Goal: Transaction & Acquisition: Book appointment/travel/reservation

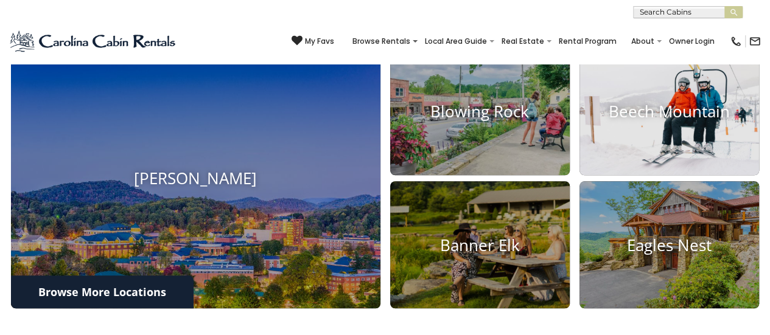
scroll to position [493, 0]
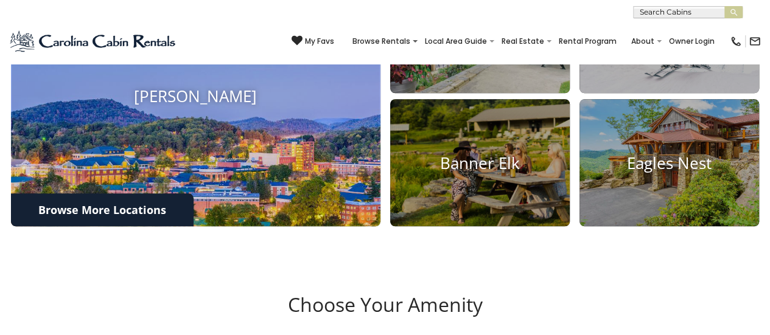
click at [224, 194] on img at bounding box center [196, 95] width 406 height 287
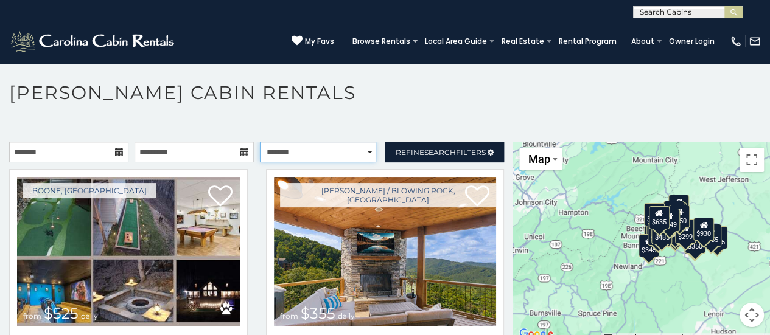
click at [323, 147] on select "**********" at bounding box center [318, 152] width 117 height 21
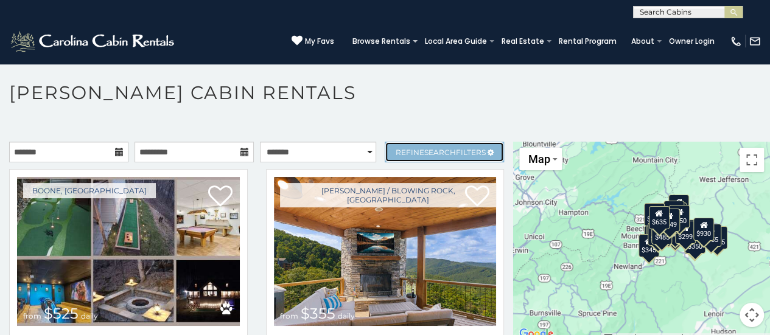
click at [425, 156] on link "Refine Search Filters" at bounding box center [444, 152] width 119 height 21
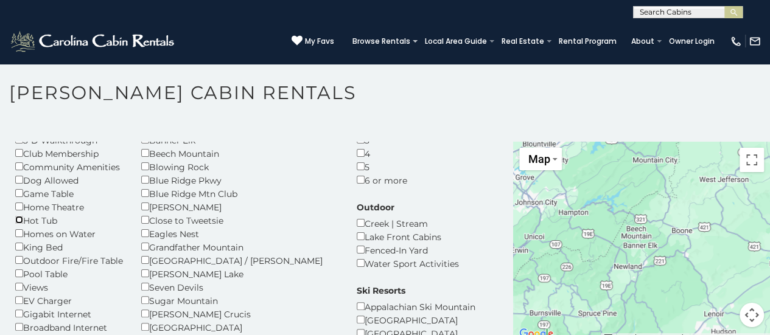
scroll to position [100, 0]
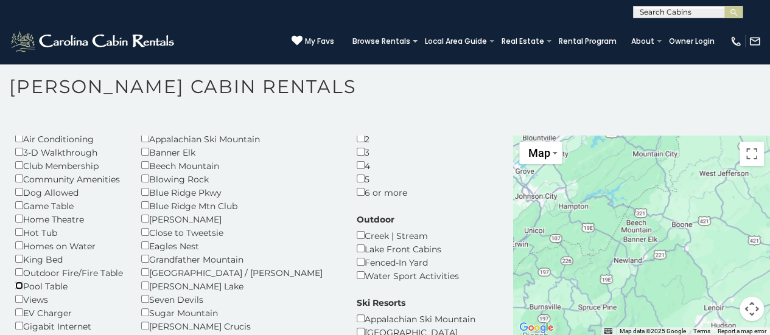
scroll to position [61, 0]
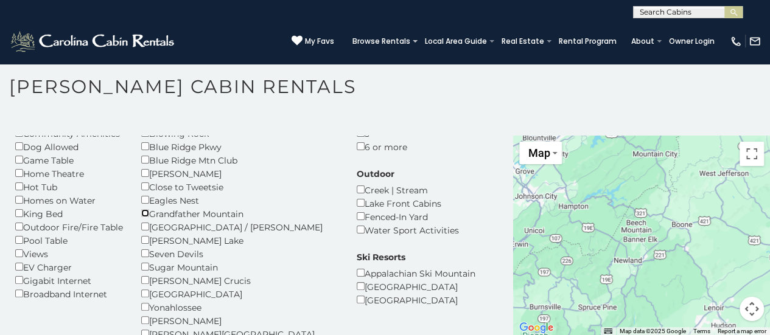
scroll to position [110, 0]
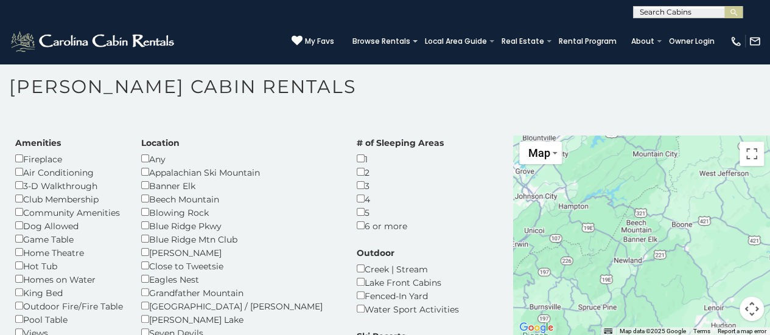
scroll to position [28, 0]
click at [18, 272] on div "Hot Tub" at bounding box center [69, 266] width 108 height 13
click at [143, 222] on div "Blue Ridge Pkwy" at bounding box center [239, 226] width 197 height 13
click at [651, 219] on div "$115" at bounding box center [656, 212] width 21 height 23
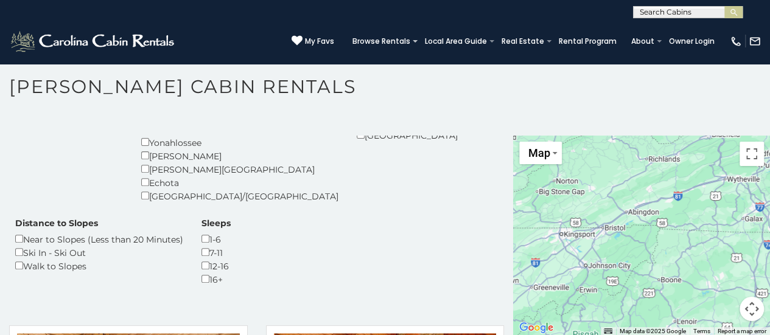
scroll to position [275, 0]
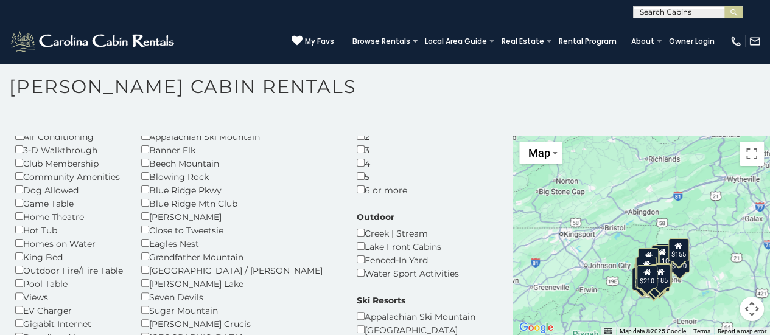
scroll to position [64, 0]
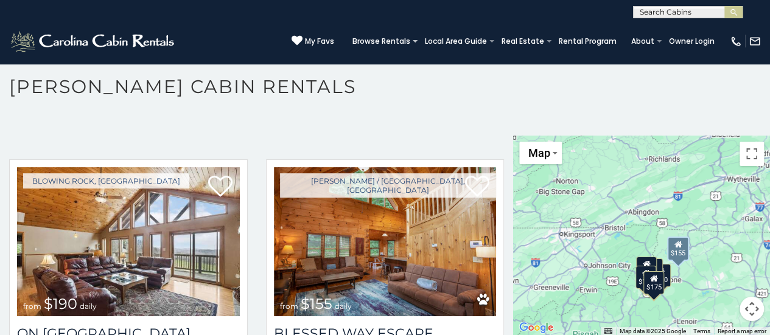
scroll to position [504, 0]
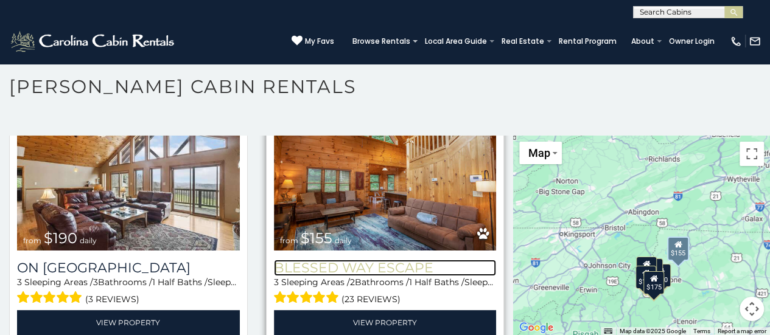
click at [371, 271] on h3 "Blessed Way Escape" at bounding box center [385, 268] width 223 height 16
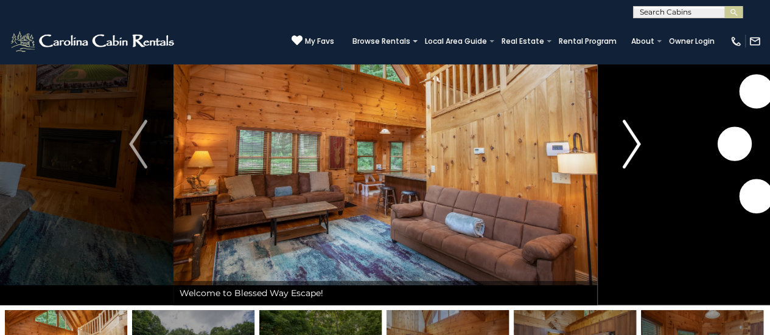
scroll to position [80, 0]
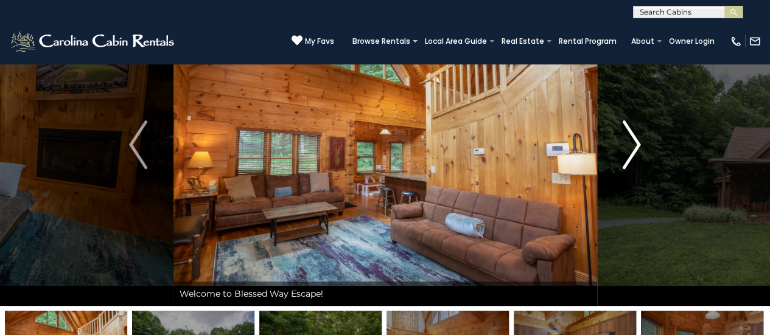
click at [622, 154] on img "Next" at bounding box center [631, 144] width 18 height 49
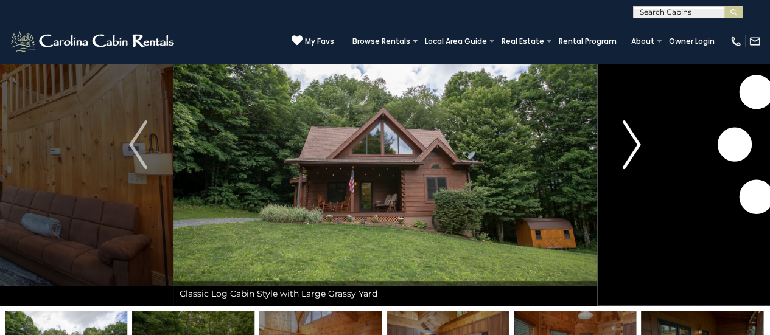
click at [622, 154] on img "Next" at bounding box center [631, 144] width 18 height 49
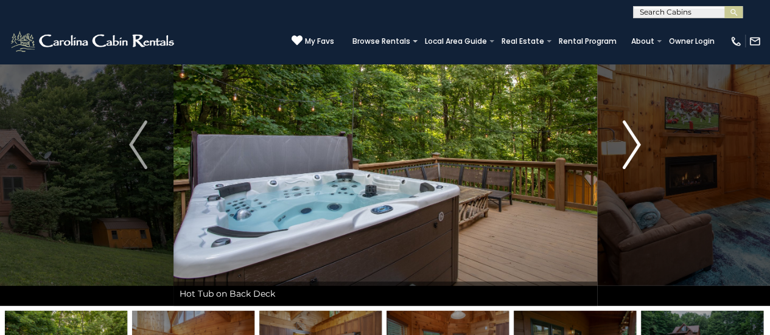
click at [622, 154] on img "Next" at bounding box center [631, 144] width 18 height 49
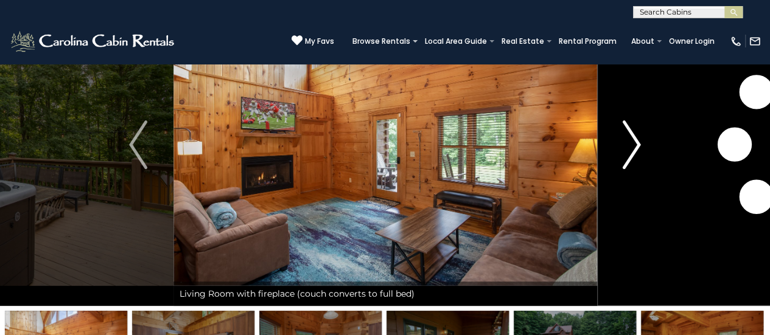
click at [622, 154] on img "Next" at bounding box center [631, 144] width 18 height 49
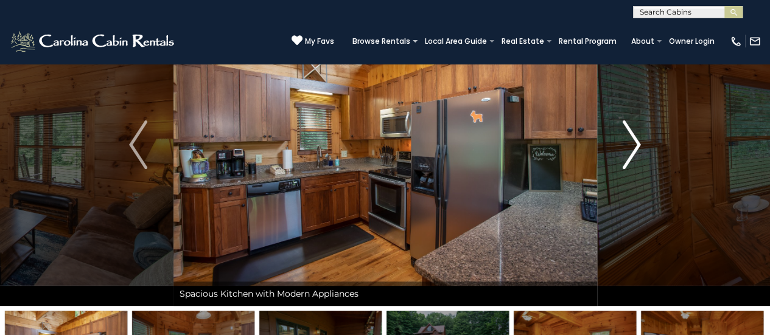
click at [622, 154] on img "Next" at bounding box center [631, 144] width 18 height 49
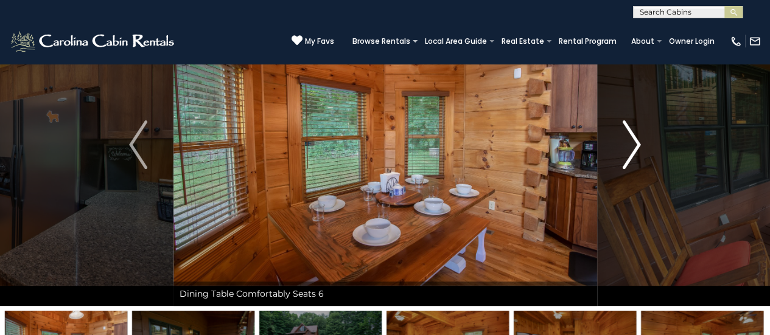
click at [622, 154] on img "Next" at bounding box center [631, 144] width 18 height 49
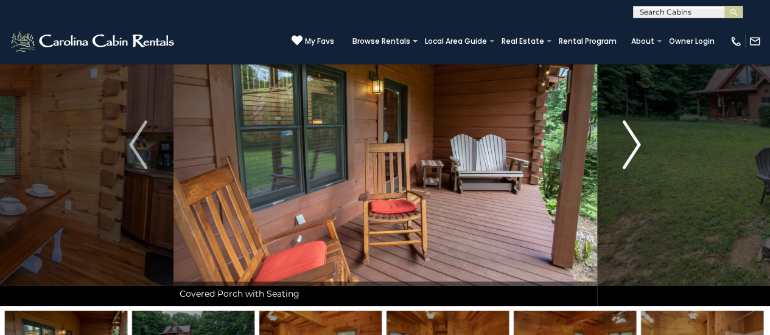
click at [622, 154] on img "Next" at bounding box center [631, 144] width 18 height 49
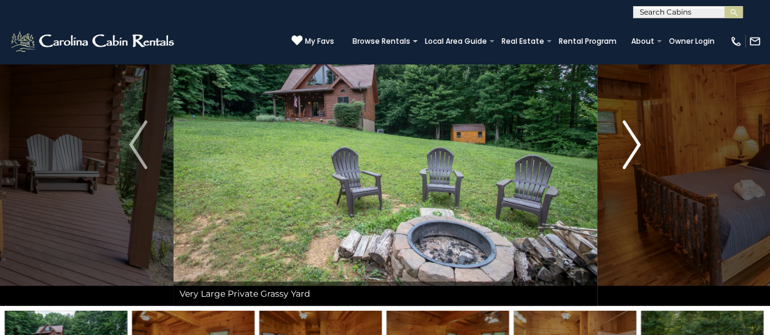
click at [622, 154] on img "Next" at bounding box center [631, 144] width 18 height 49
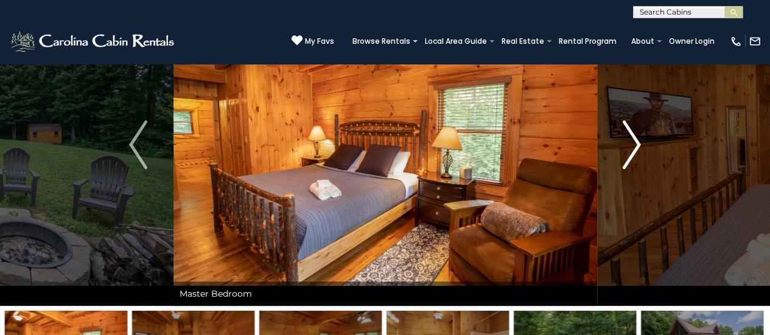
click at [622, 154] on img "Next" at bounding box center [631, 144] width 18 height 49
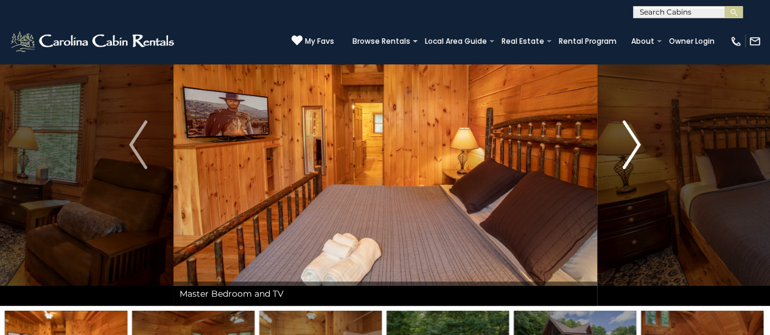
click at [622, 154] on img "Next" at bounding box center [631, 144] width 18 height 49
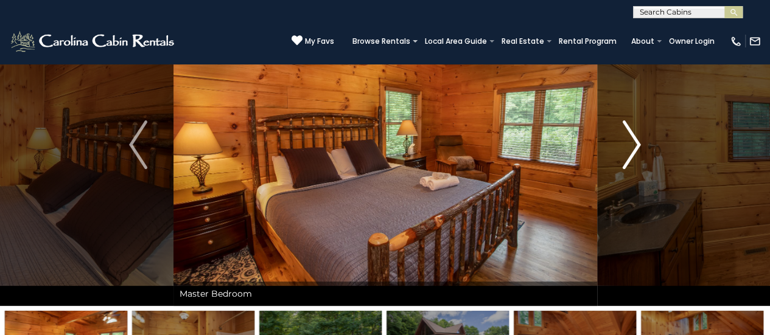
click at [622, 154] on img "Next" at bounding box center [631, 144] width 18 height 49
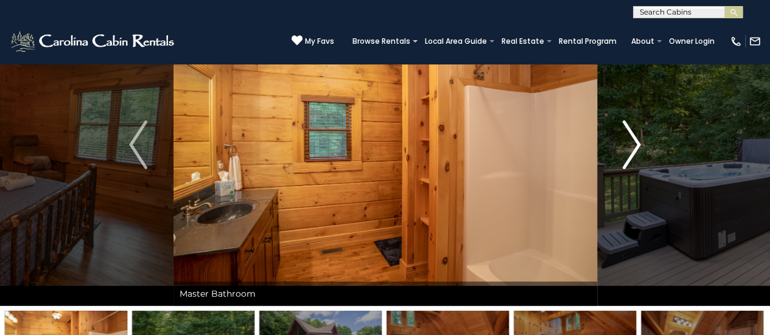
click at [622, 154] on img "Next" at bounding box center [631, 144] width 18 height 49
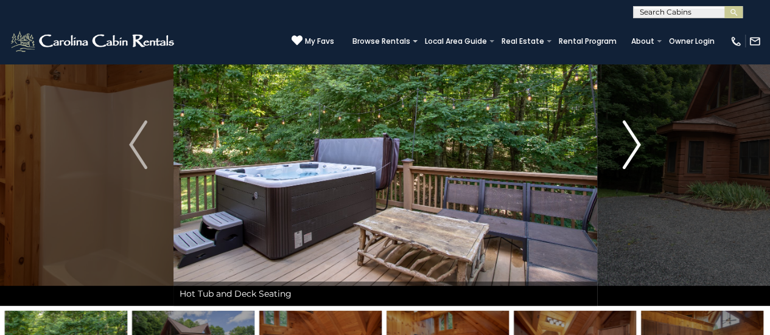
click at [622, 154] on img "Next" at bounding box center [631, 144] width 18 height 49
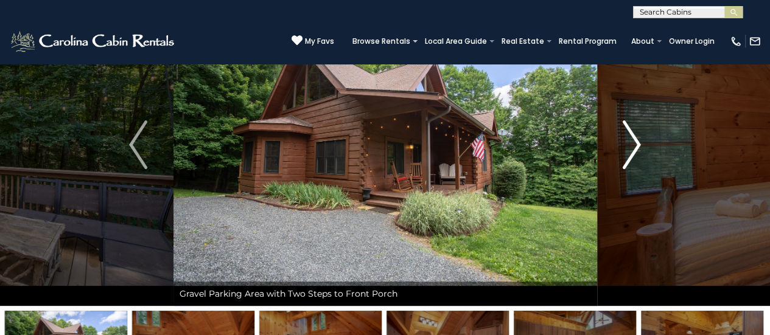
click at [622, 154] on img "Next" at bounding box center [631, 144] width 18 height 49
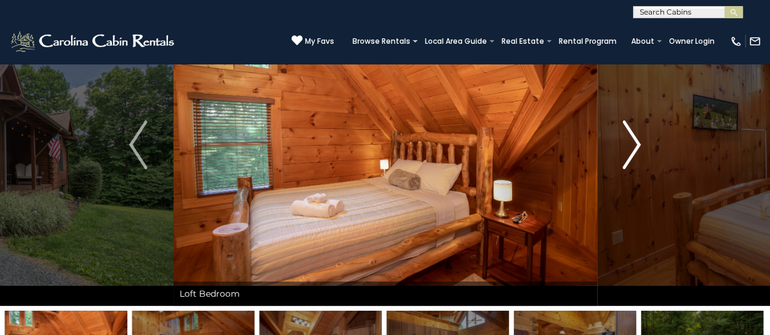
click at [622, 154] on img "Next" at bounding box center [631, 144] width 18 height 49
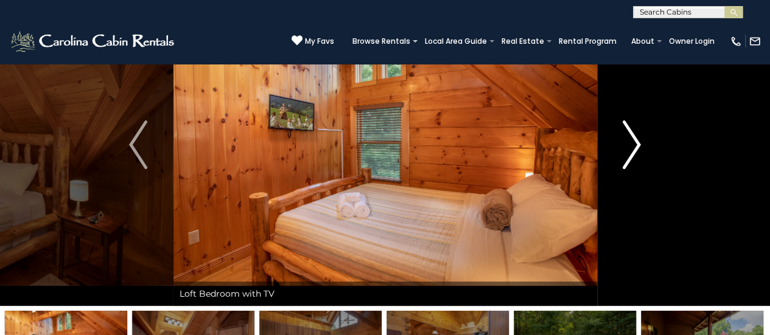
click at [622, 154] on img "Next" at bounding box center [631, 144] width 18 height 49
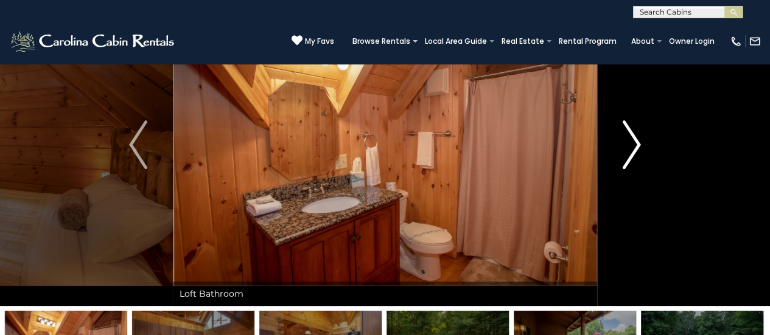
click at [622, 154] on img "Next" at bounding box center [631, 144] width 18 height 49
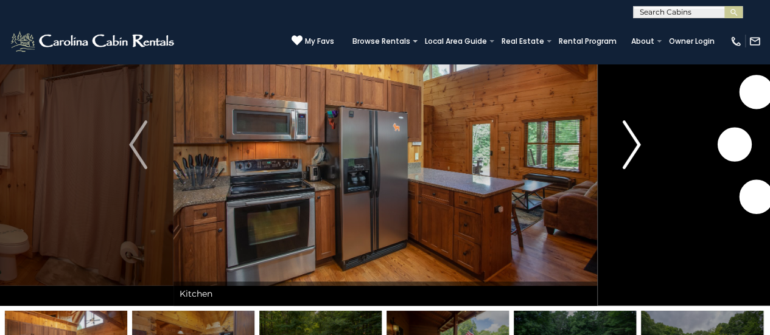
click at [622, 154] on img "Next" at bounding box center [631, 144] width 18 height 49
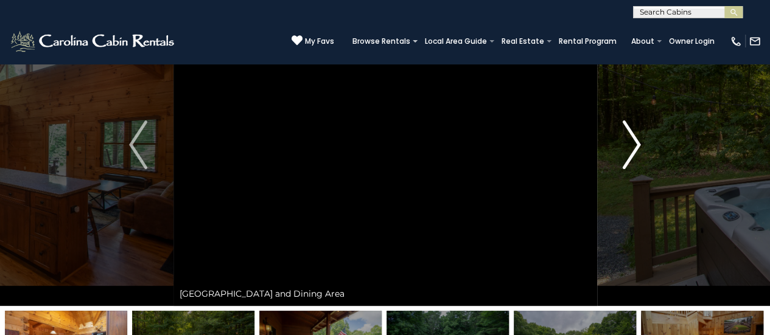
click at [622, 154] on img "Next" at bounding box center [631, 144] width 18 height 49
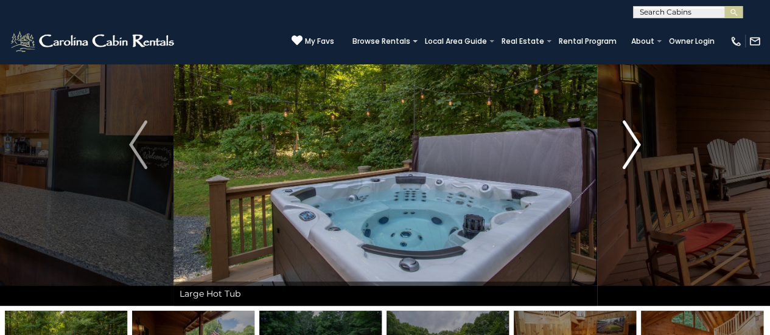
click at [622, 154] on img "Next" at bounding box center [631, 144] width 18 height 49
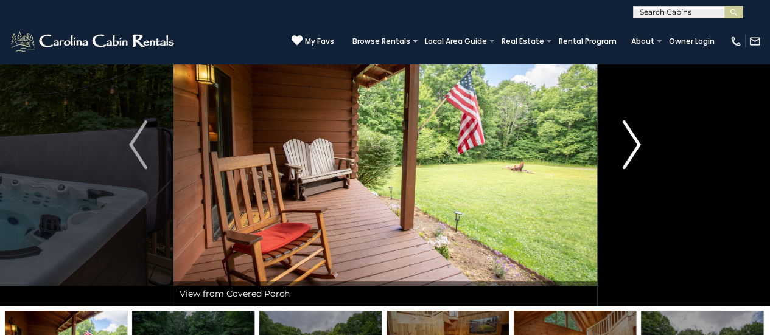
click at [622, 154] on img "Next" at bounding box center [631, 144] width 18 height 49
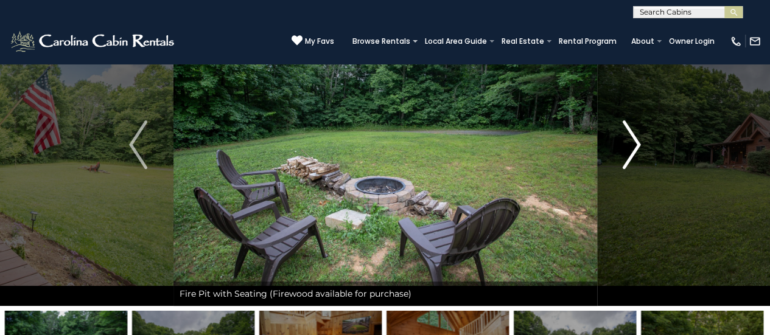
click at [622, 154] on img "Next" at bounding box center [631, 144] width 18 height 49
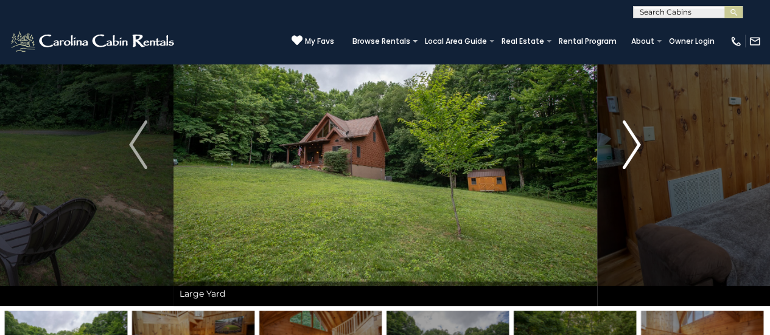
click at [622, 154] on img "Next" at bounding box center [631, 144] width 18 height 49
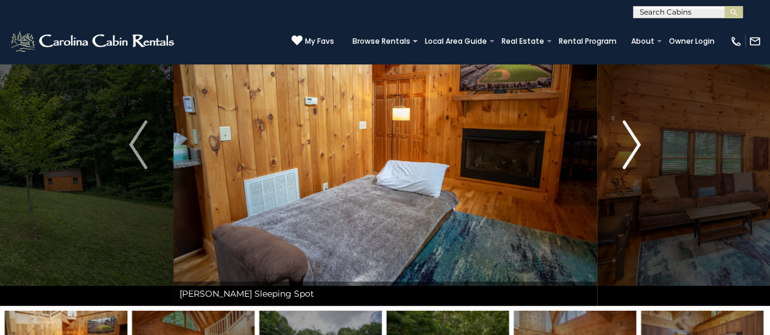
click at [622, 154] on img "Next" at bounding box center [631, 144] width 18 height 49
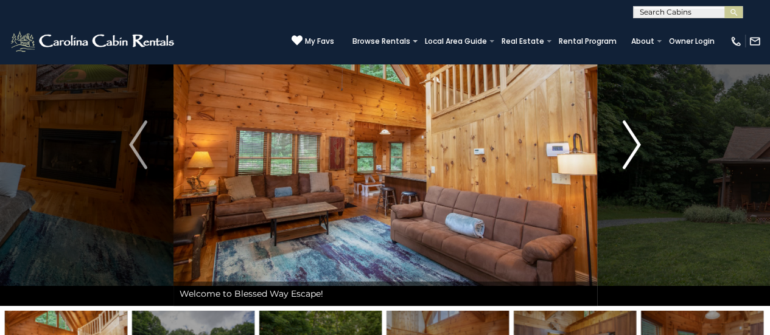
click at [622, 154] on img "Next" at bounding box center [631, 144] width 18 height 49
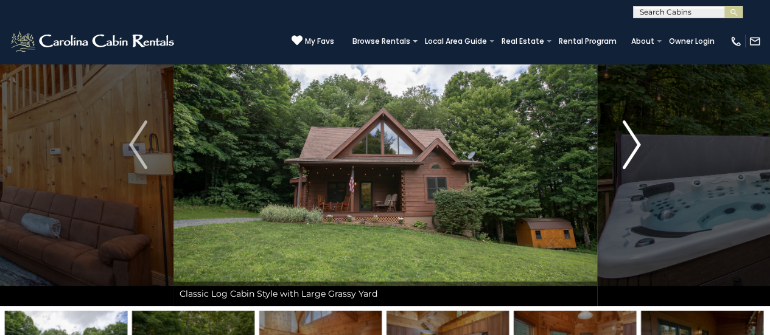
click at [622, 154] on img "Next" at bounding box center [631, 144] width 18 height 49
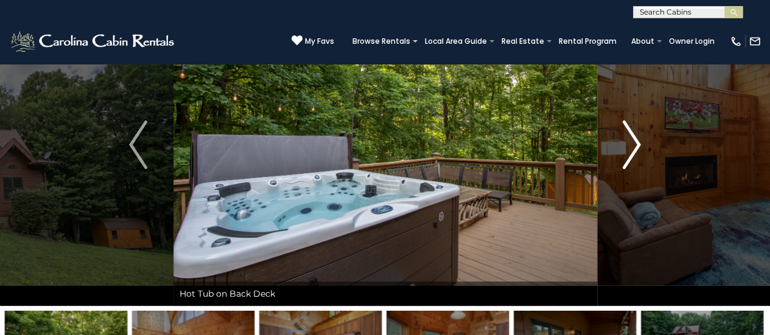
click at [622, 154] on img "Next" at bounding box center [631, 144] width 18 height 49
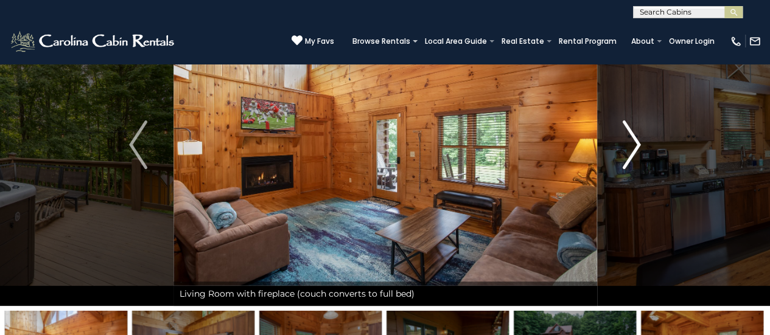
click at [622, 154] on img "Next" at bounding box center [631, 144] width 18 height 49
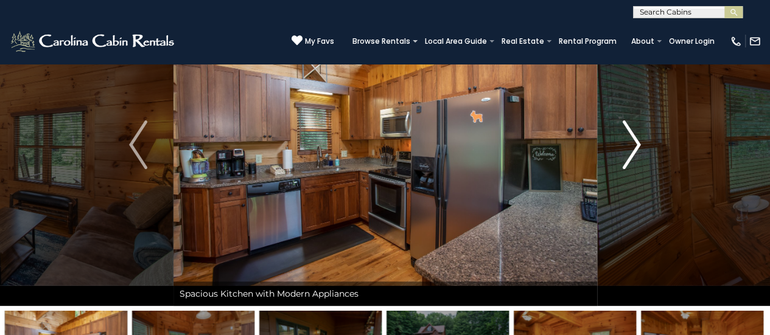
click at [622, 154] on img "Next" at bounding box center [631, 144] width 18 height 49
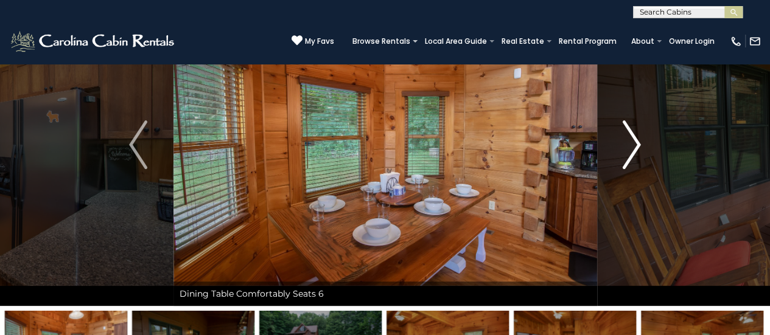
click at [622, 154] on img "Next" at bounding box center [631, 144] width 18 height 49
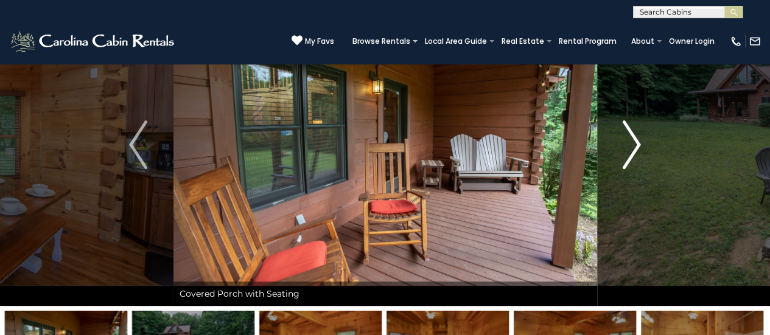
click at [622, 154] on img "Next" at bounding box center [631, 144] width 18 height 49
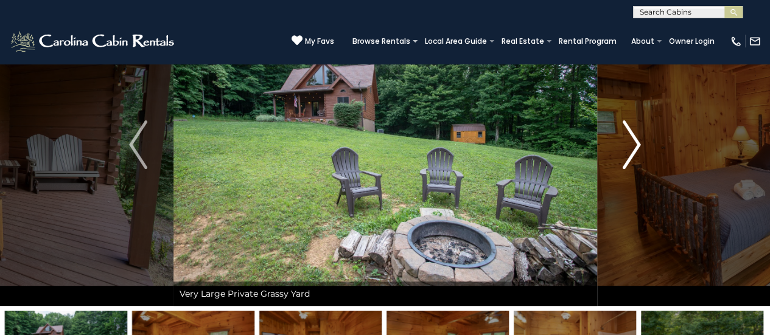
click at [622, 154] on img "Next" at bounding box center [631, 144] width 18 height 49
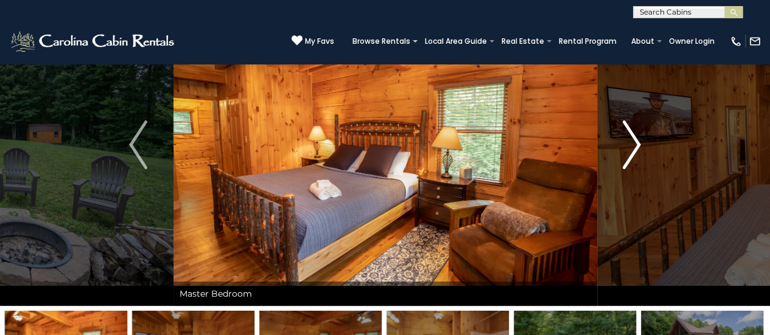
click at [622, 154] on img "Next" at bounding box center [631, 144] width 18 height 49
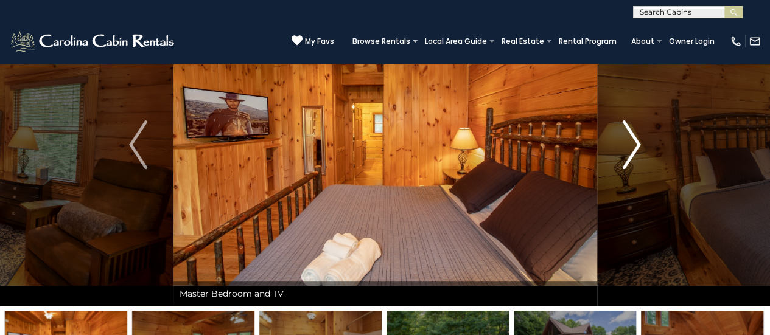
click at [622, 154] on img "Next" at bounding box center [631, 144] width 18 height 49
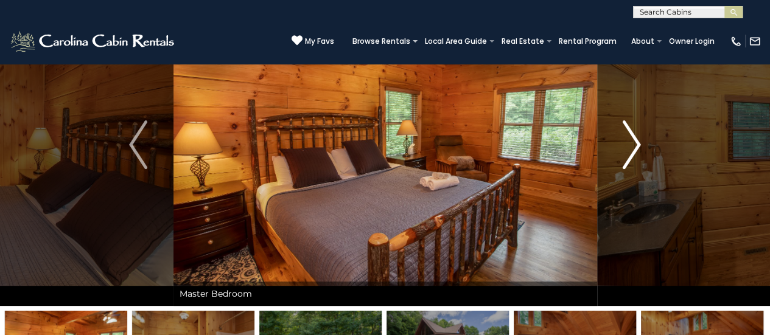
click at [622, 154] on img "Next" at bounding box center [631, 144] width 18 height 49
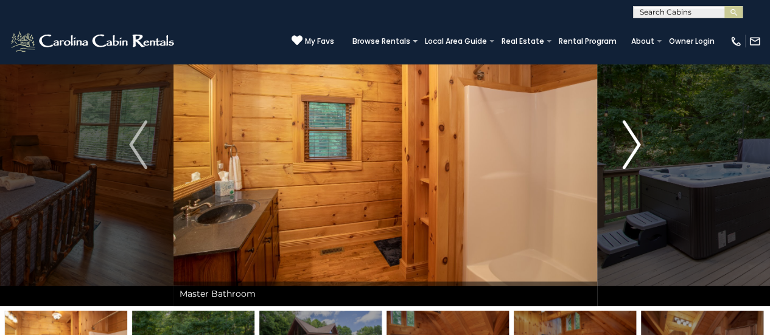
click at [622, 154] on img "Next" at bounding box center [631, 144] width 18 height 49
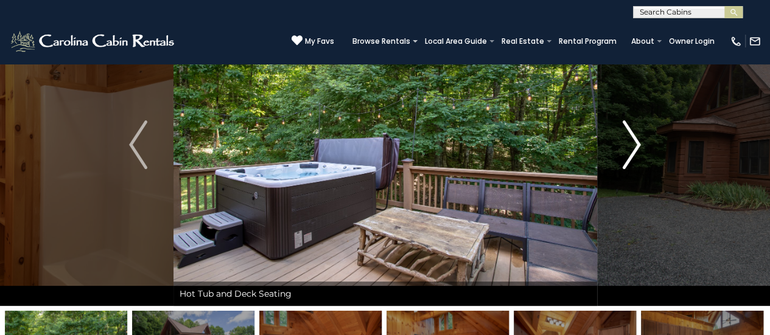
click at [622, 154] on img "Next" at bounding box center [631, 144] width 18 height 49
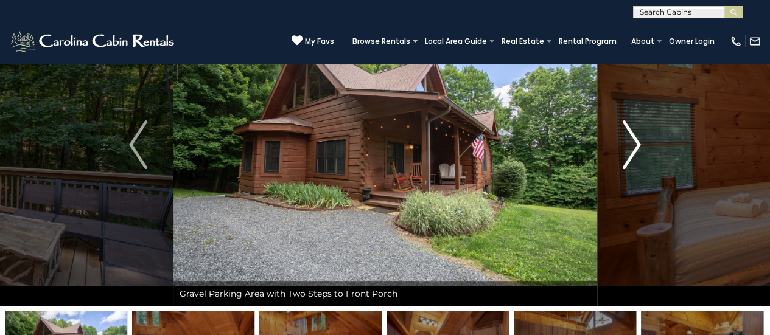
click at [622, 154] on img "Next" at bounding box center [631, 144] width 18 height 49
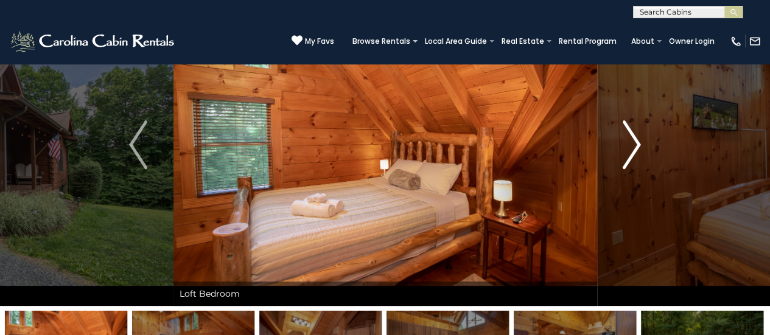
click at [622, 154] on img "Next" at bounding box center [631, 144] width 18 height 49
